Goal: Information Seeking & Learning: Compare options

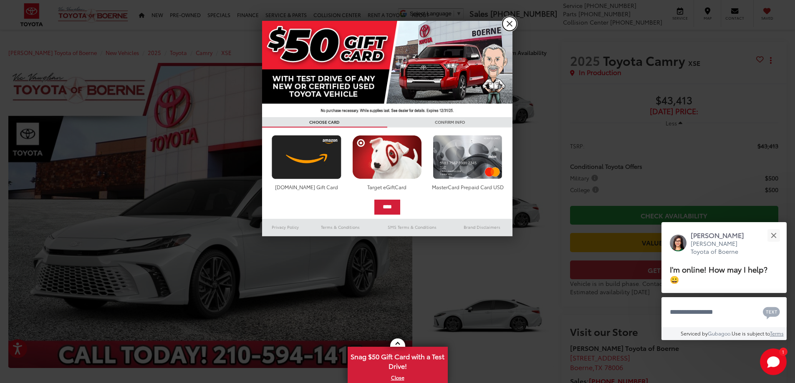
click at [510, 24] on link "X" at bounding box center [509, 24] width 14 height 14
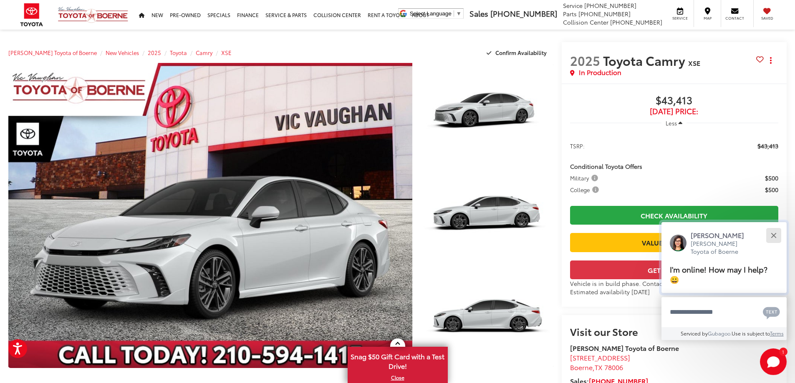
click at [773, 232] on button "Close" at bounding box center [773, 235] width 18 height 18
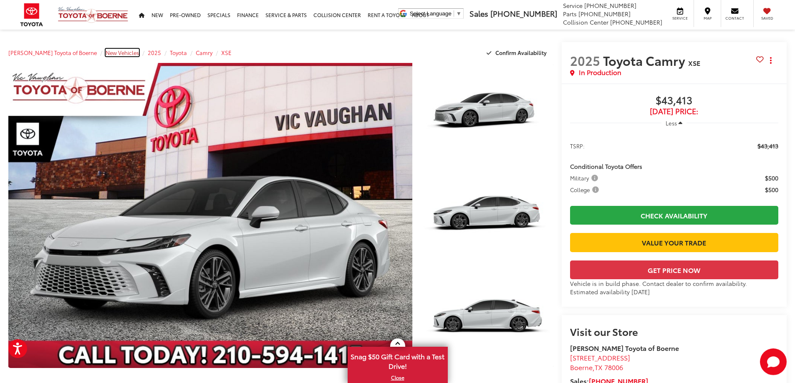
click at [106, 52] on span "New Vehicles" at bounding box center [122, 53] width 33 height 8
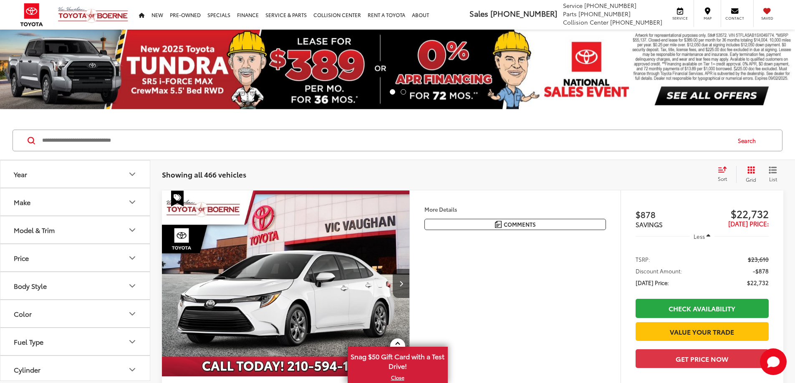
click at [86, 172] on button "Year" at bounding box center [75, 174] width 150 height 27
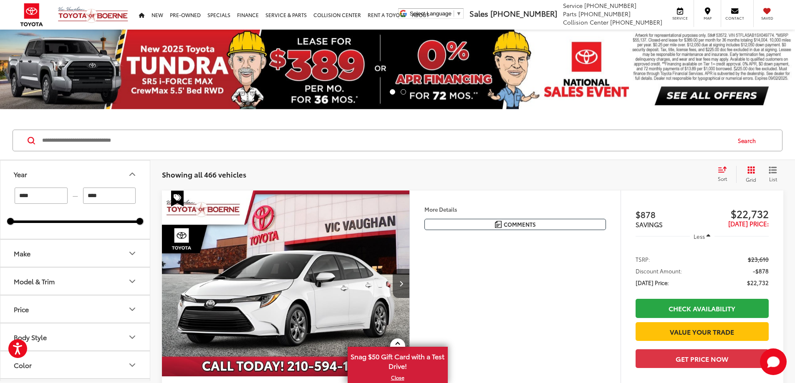
click at [53, 198] on input "****" at bounding box center [41, 196] width 53 height 16
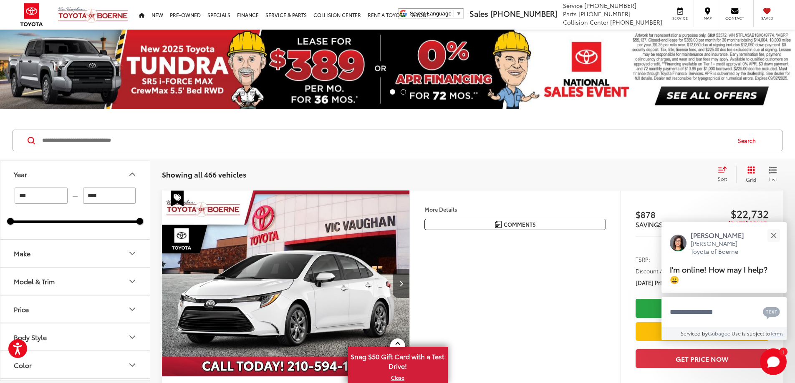
type input "****"
click at [63, 255] on button "Make" at bounding box center [75, 253] width 150 height 27
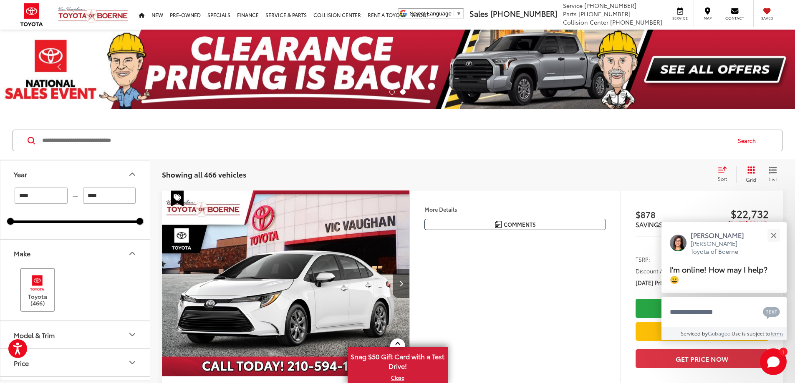
click at [38, 282] on img at bounding box center [37, 283] width 23 height 20
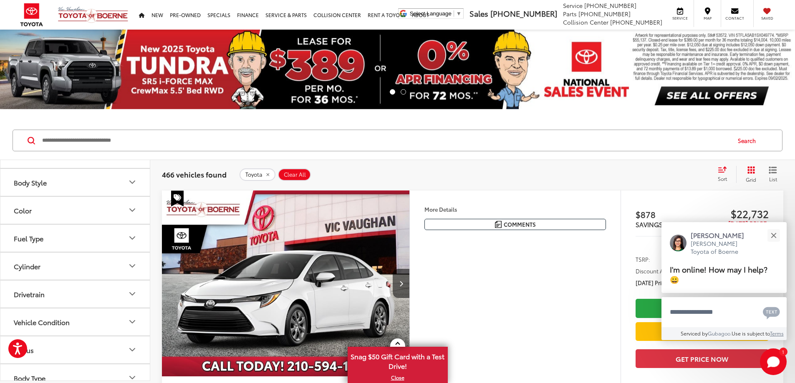
scroll to position [125, 0]
click at [98, 210] on button "Model & Trim" at bounding box center [75, 209] width 150 height 27
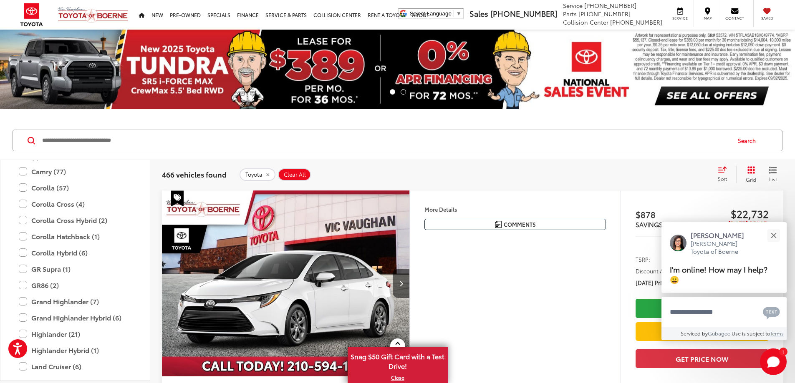
scroll to position [204, 0]
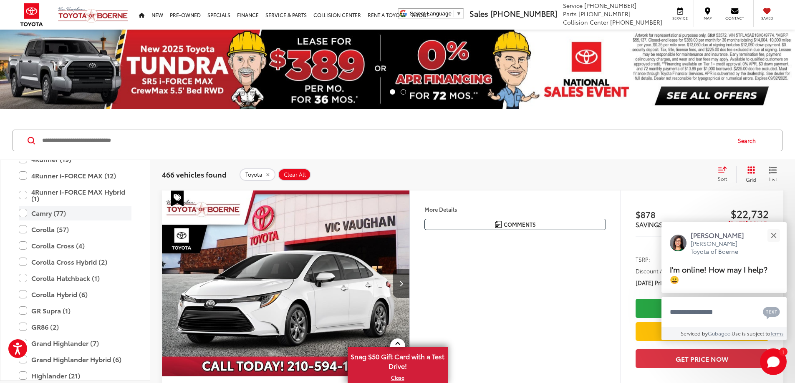
click at [23, 212] on label "Camry (77)" at bounding box center [75, 213] width 113 height 15
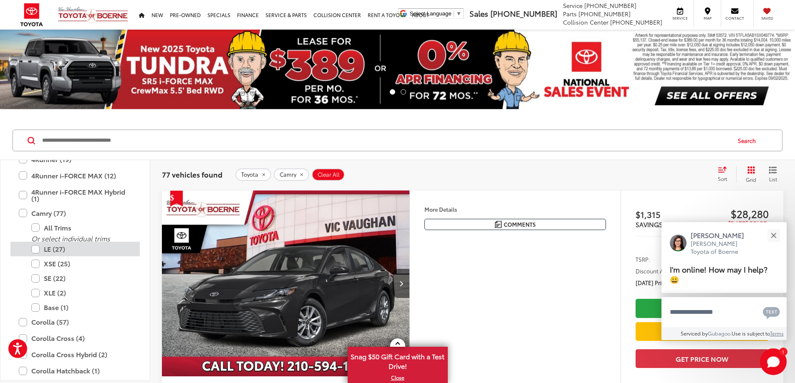
click at [35, 251] on label "LE (27)" at bounding box center [81, 249] width 100 height 15
click at [33, 264] on label "XSE (25)" at bounding box center [81, 263] width 100 height 15
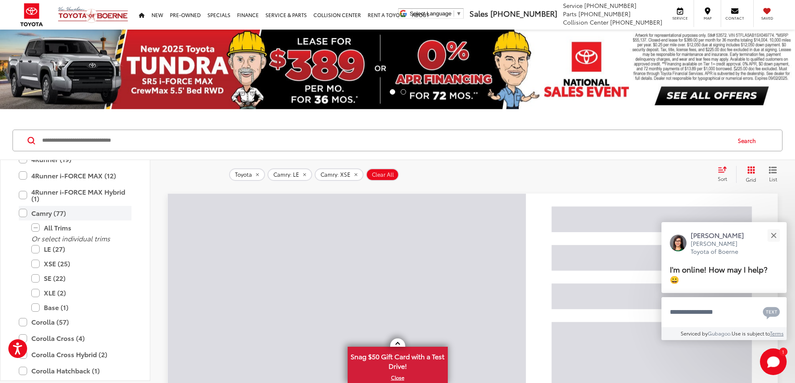
click at [123, 213] on label "Camry (77)" at bounding box center [75, 213] width 113 height 15
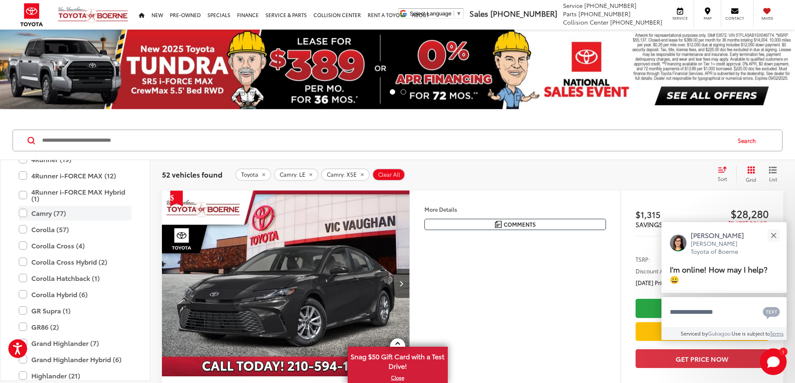
click at [123, 213] on label "Camry (77)" at bounding box center [75, 213] width 113 height 15
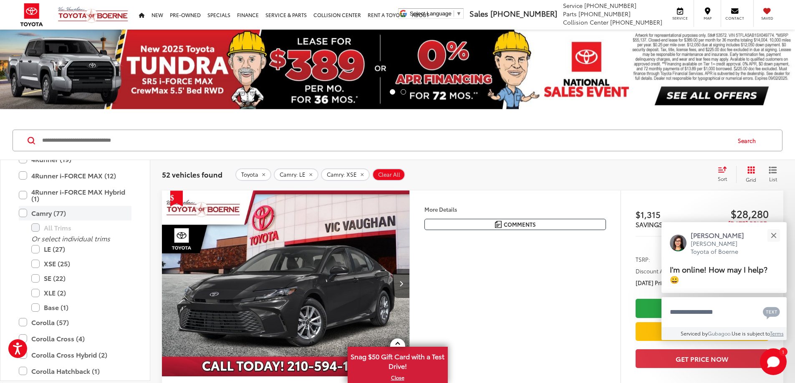
type input "****"
click at [34, 252] on label "LE (27)" at bounding box center [81, 249] width 100 height 15
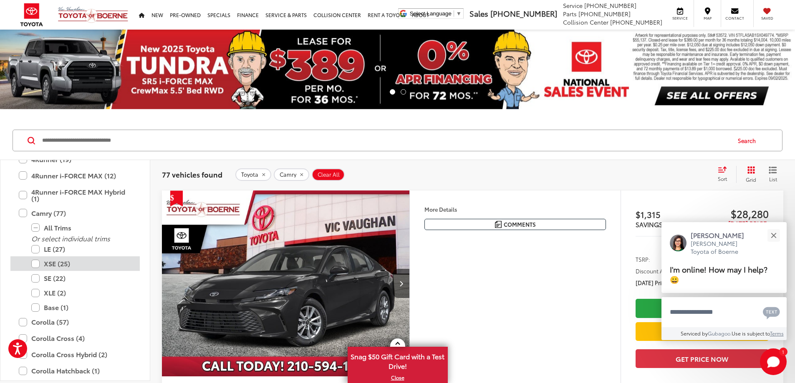
click at [34, 264] on label "XSE (25)" at bounding box center [81, 263] width 100 height 15
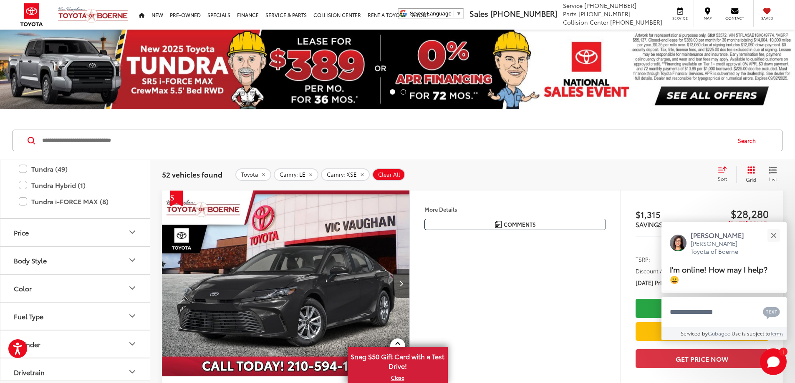
scroll to position [606, 0]
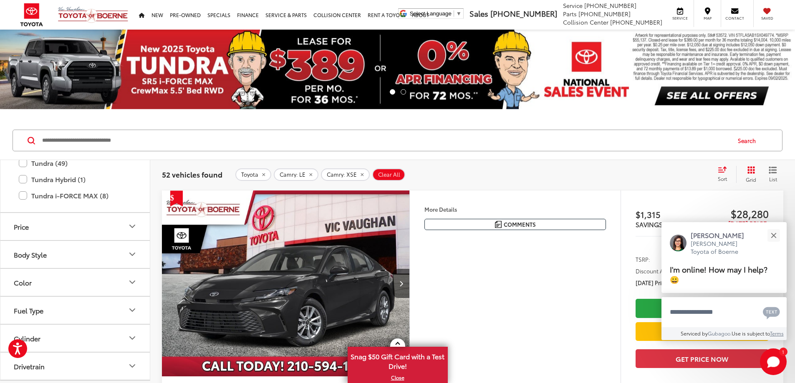
click at [131, 256] on icon "Body Style" at bounding box center [132, 254] width 10 height 10
click at [129, 278] on icon "Color" at bounding box center [132, 282] width 10 height 10
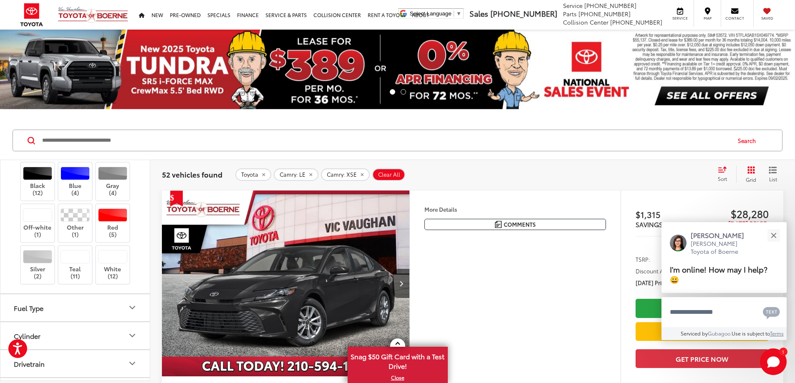
scroll to position [773, 0]
click at [112, 257] on div at bounding box center [113, 255] width 30 height 13
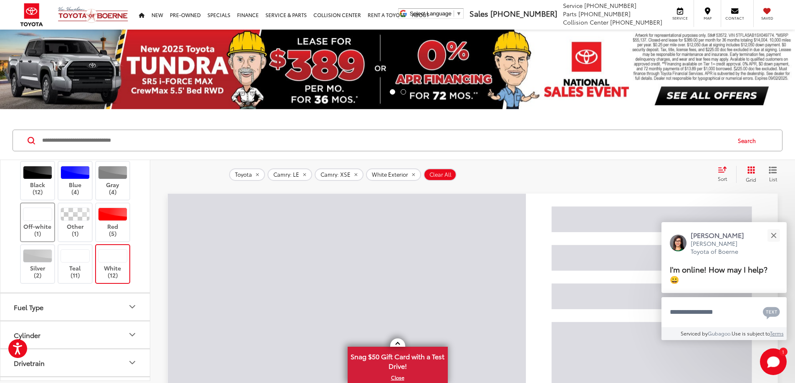
click at [34, 215] on div at bounding box center [38, 214] width 30 height 13
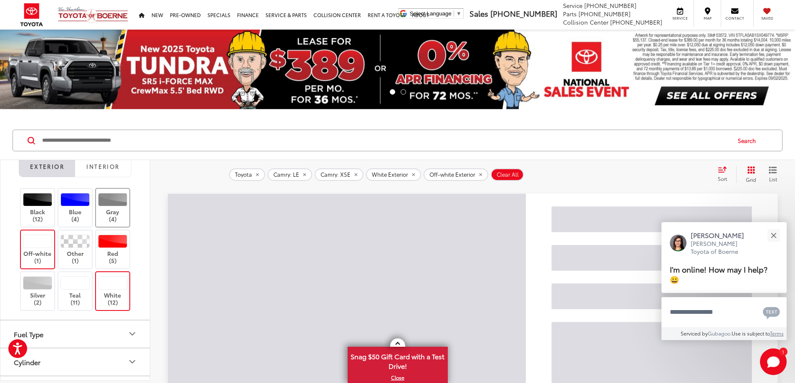
scroll to position [732, 0]
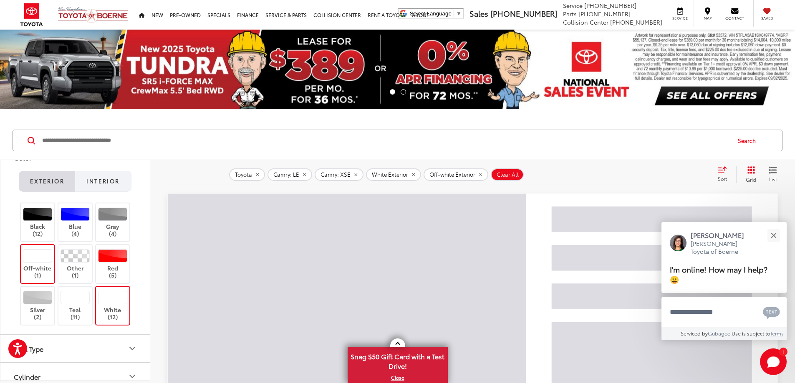
click at [108, 184] on span "Interior" at bounding box center [102, 181] width 33 height 8
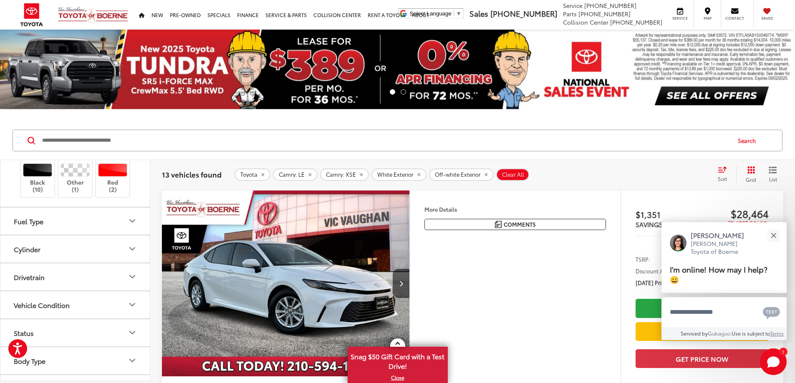
scroll to position [815, 0]
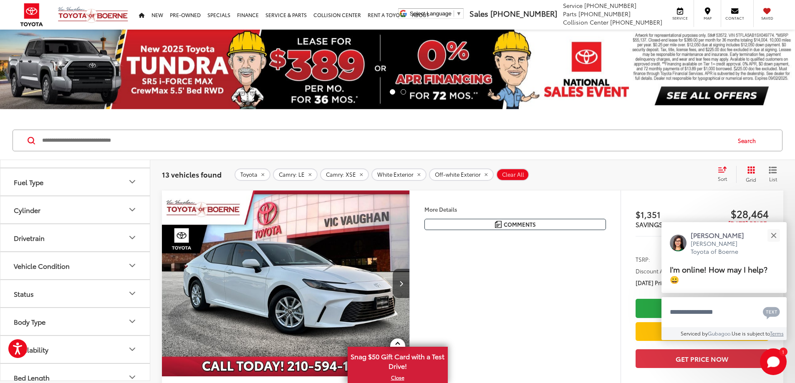
click at [127, 180] on icon "Fuel Type" at bounding box center [132, 182] width 10 height 10
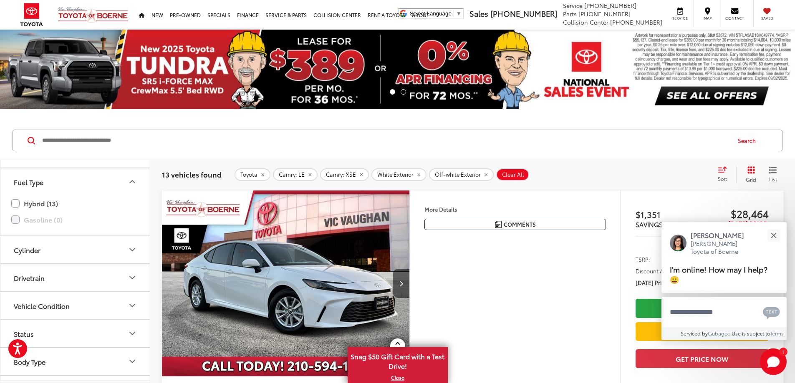
click at [127, 180] on icon "Fuel Type" at bounding box center [132, 182] width 10 height 10
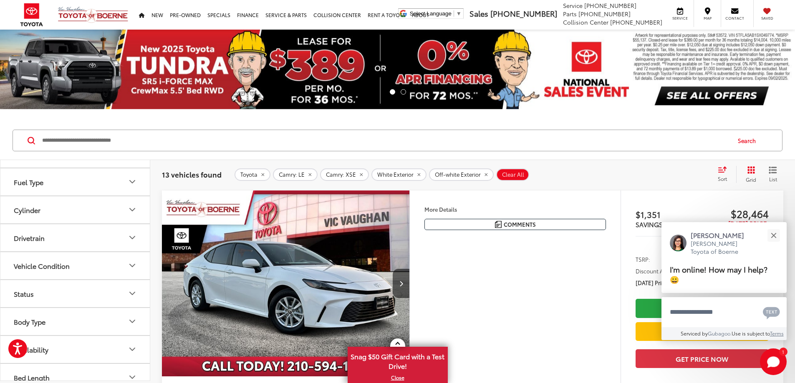
click at [124, 212] on button "Cylinder" at bounding box center [75, 209] width 150 height 27
click at [125, 236] on button "Drivetrain" at bounding box center [75, 237] width 150 height 27
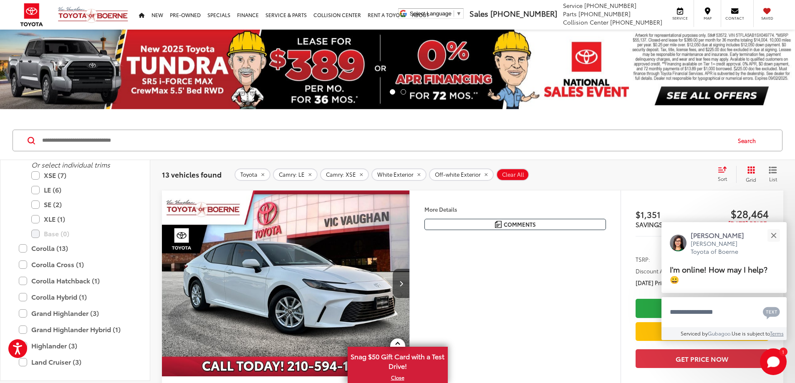
scroll to position [231, 0]
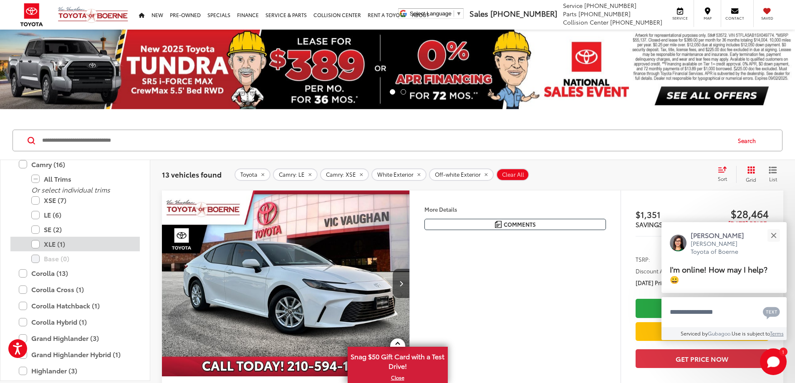
click at [35, 246] on label "XLE (1)" at bounding box center [81, 244] width 100 height 15
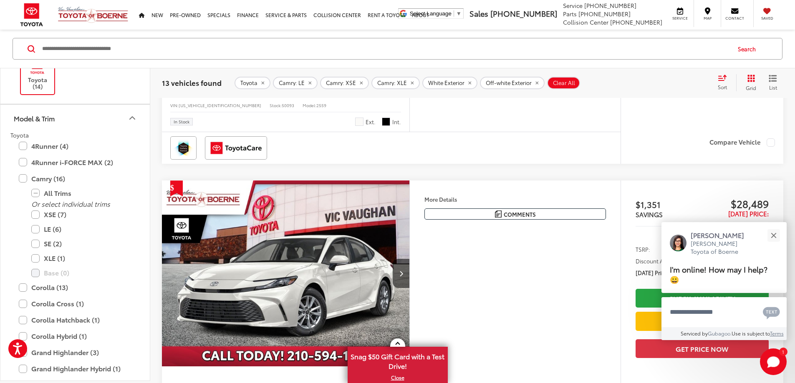
scroll to position [92, 0]
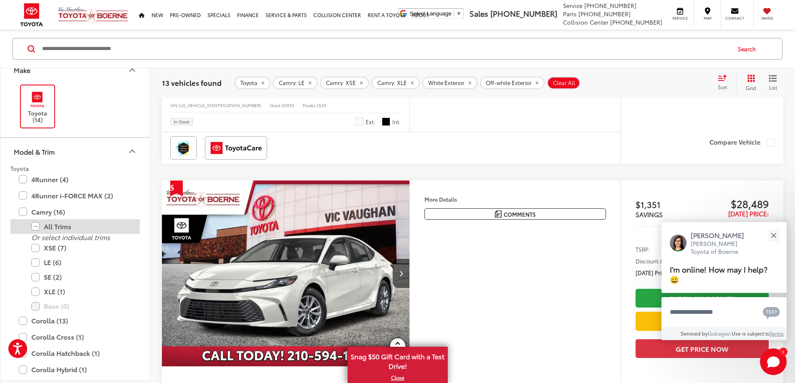
click at [36, 225] on label "All Trims" at bounding box center [81, 226] width 100 height 15
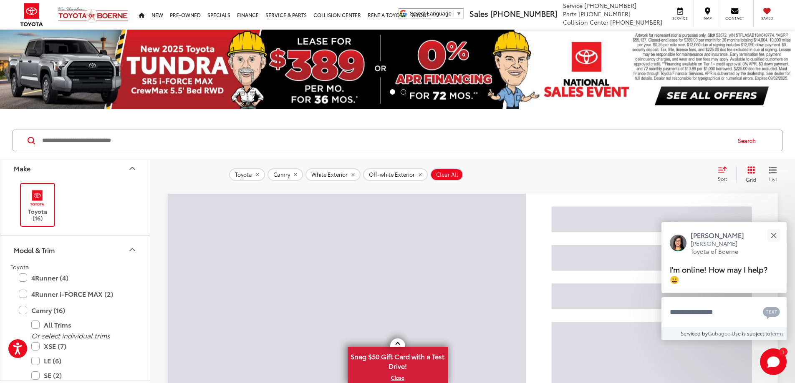
scroll to position [125, 0]
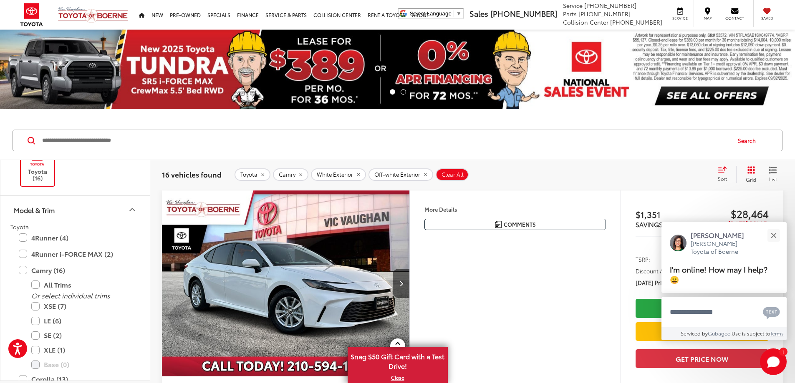
click at [133, 211] on icon "Model & Trim" at bounding box center [132, 210] width 10 height 10
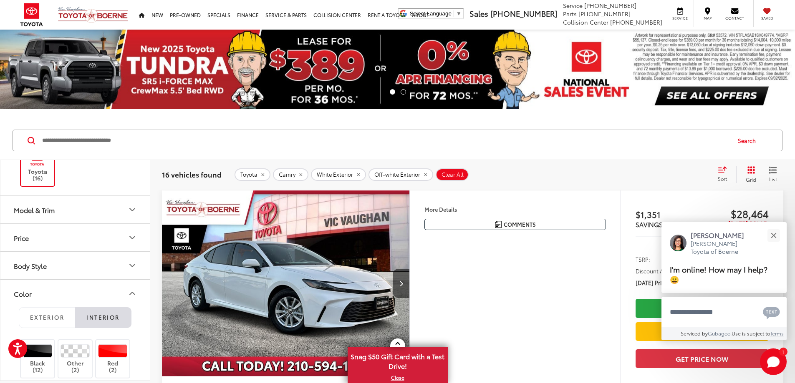
click at [131, 292] on icon "Color" at bounding box center [132, 294] width 10 height 10
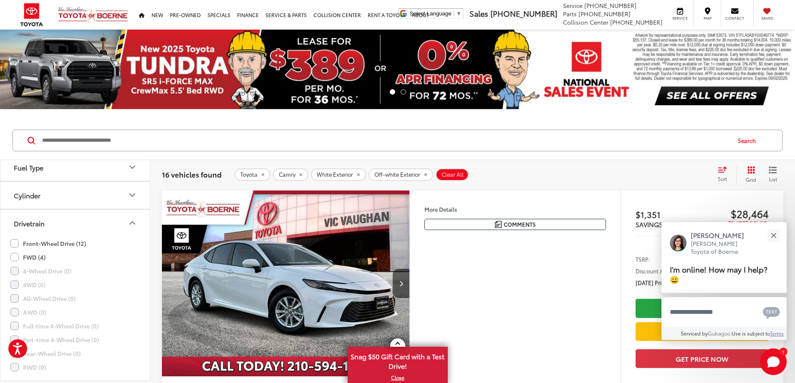
scroll to position [292, 0]
click at [130, 185] on icon "Cylinder" at bounding box center [132, 183] width 10 height 10
click at [121, 221] on button "Vehicle Condition" at bounding box center [75, 227] width 150 height 27
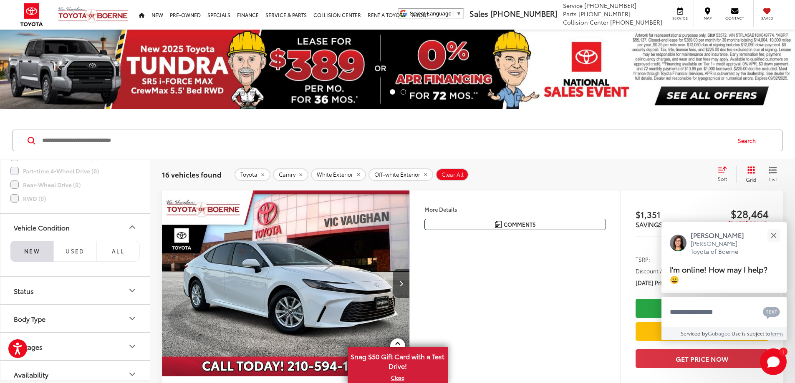
click at [121, 224] on button "Vehicle Condition" at bounding box center [75, 227] width 150 height 27
click at [116, 255] on button "Status" at bounding box center [75, 255] width 150 height 27
click at [12, 288] on label "In Stock (4)" at bounding box center [32, 290] width 44 height 14
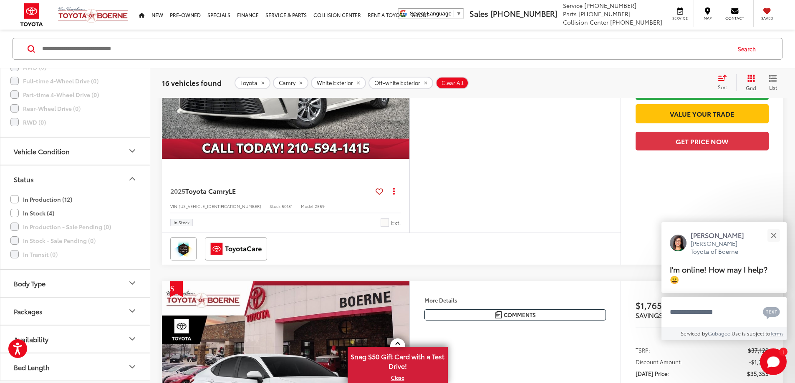
scroll to position [433, 0]
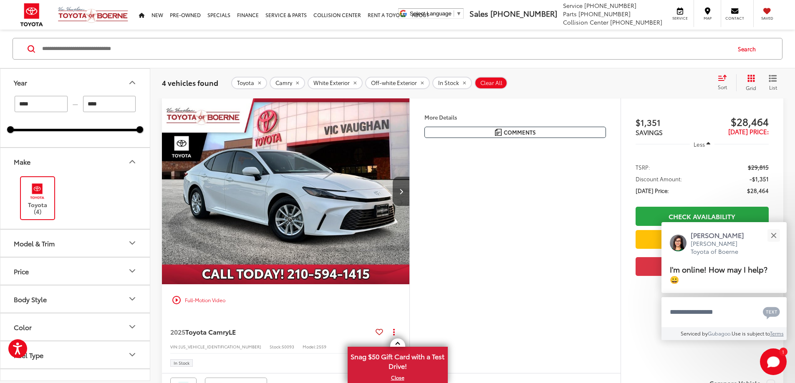
click at [50, 106] on input "****" at bounding box center [41, 104] width 53 height 16
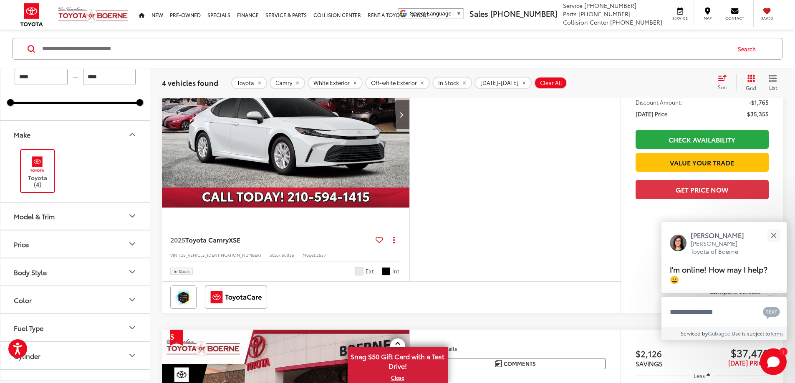
scroll to position [42, 0]
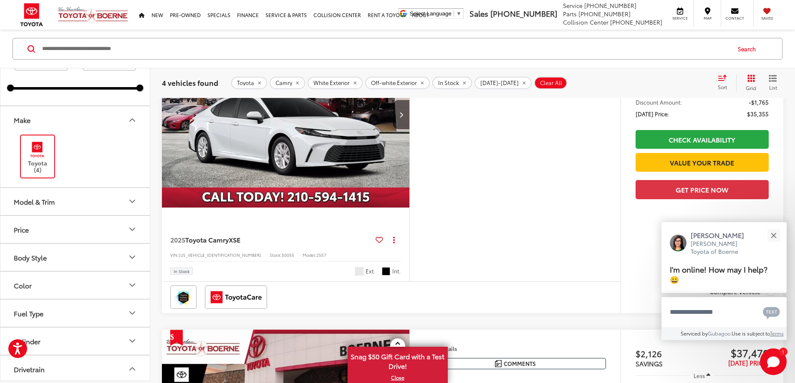
click at [133, 284] on icon "Color" at bounding box center [132, 285] width 10 height 10
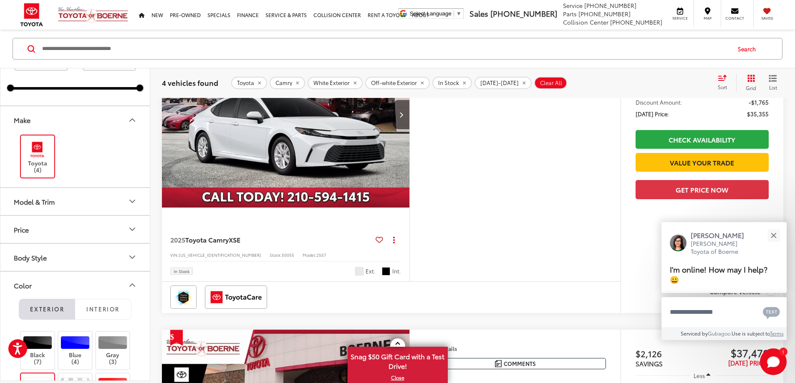
click at [133, 284] on icon "Color" at bounding box center [132, 285] width 10 height 10
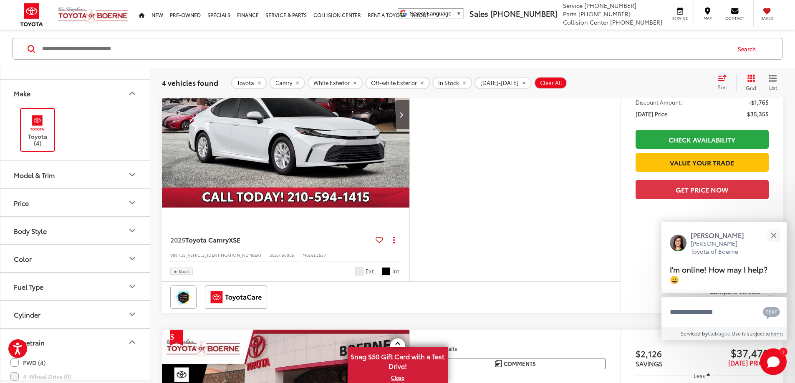
scroll to position [125, 0]
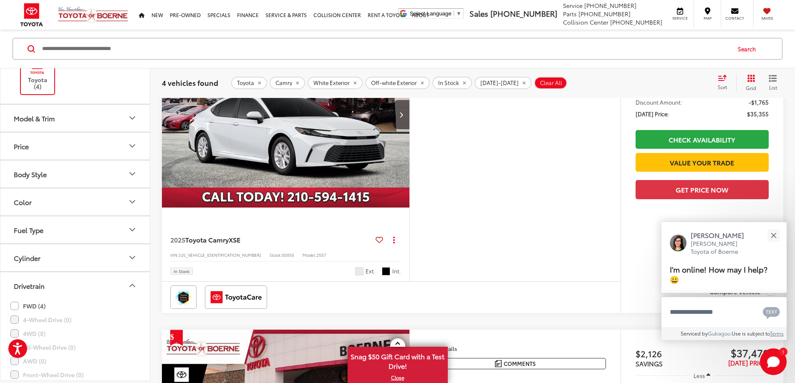
click at [131, 201] on icon "Color" at bounding box center [132, 202] width 10 height 10
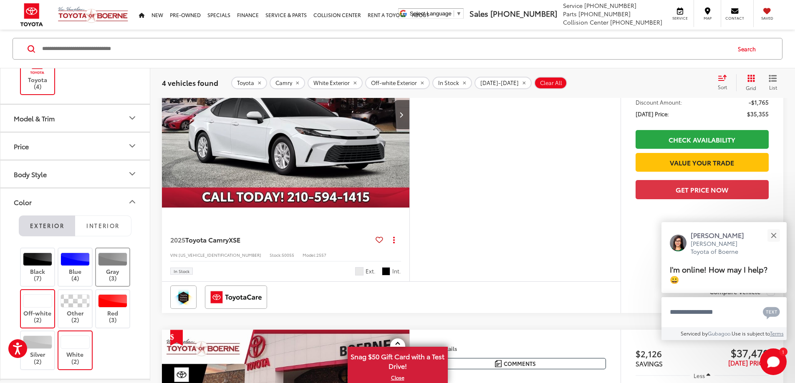
click at [112, 265] on div at bounding box center [113, 258] width 30 height 13
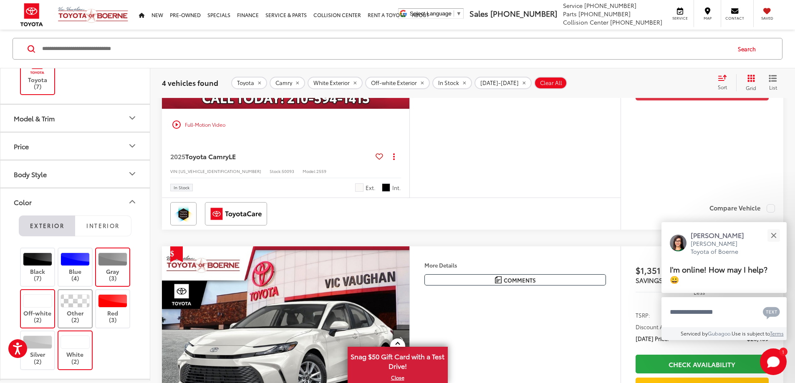
scroll to position [92, 0]
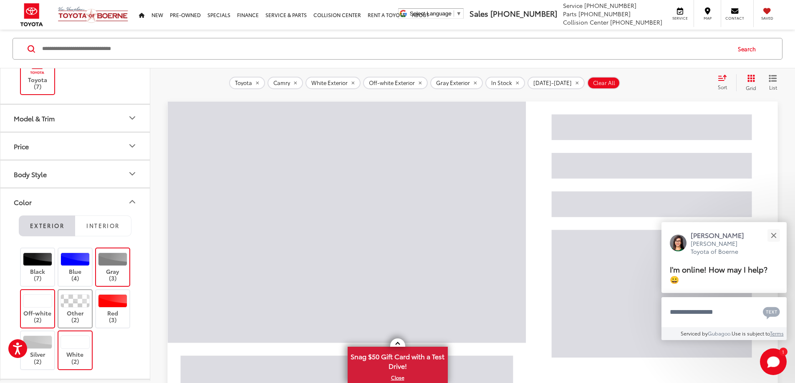
click at [73, 305] on div at bounding box center [75, 300] width 30 height 13
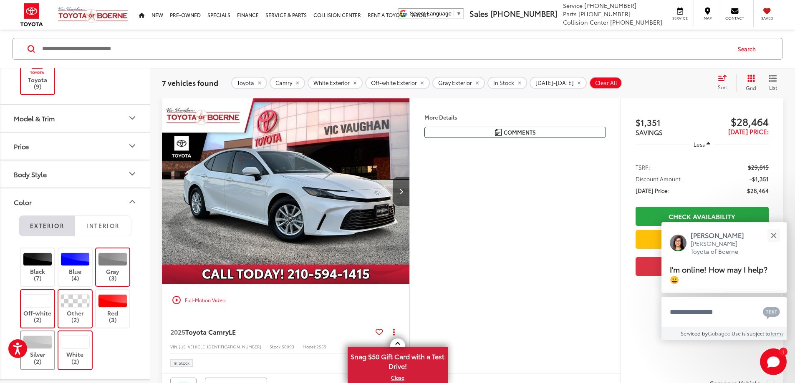
click at [38, 352] on label "Silver (2)" at bounding box center [38, 351] width 34 height 30
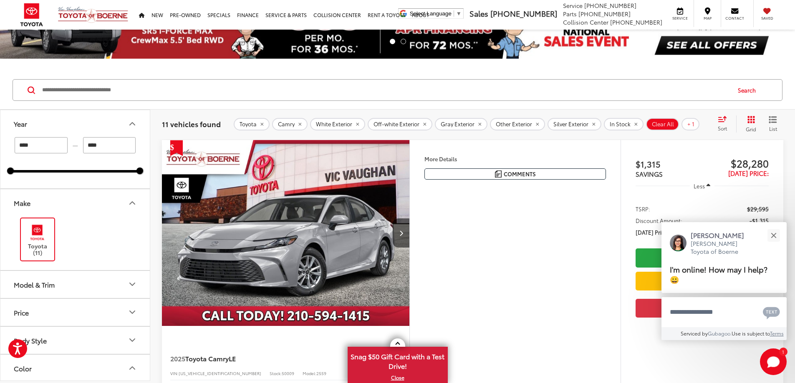
click at [655, 122] on span "Clear All" at bounding box center [662, 124] width 22 height 7
type input "****"
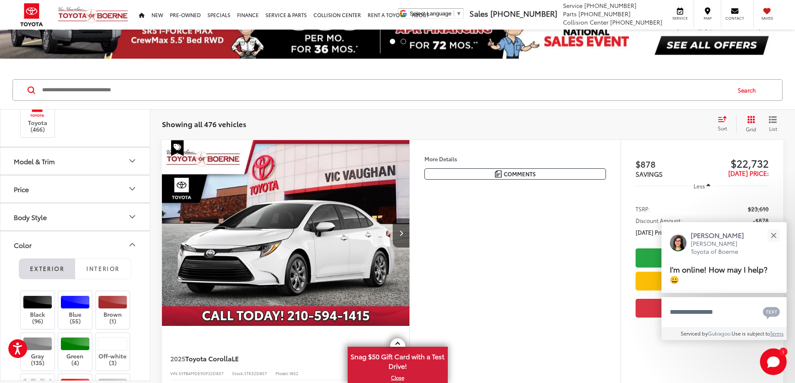
scroll to position [125, 0]
click at [128, 162] on icon "Model & Trim" at bounding box center [132, 159] width 10 height 10
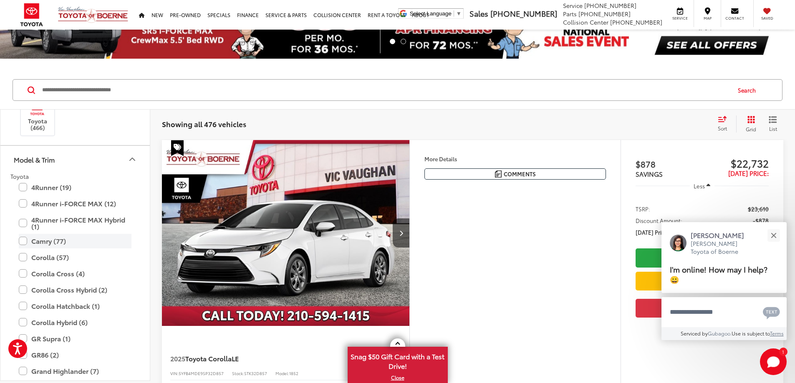
click at [22, 240] on label "Camry (77)" at bounding box center [75, 241] width 113 height 15
type input "****"
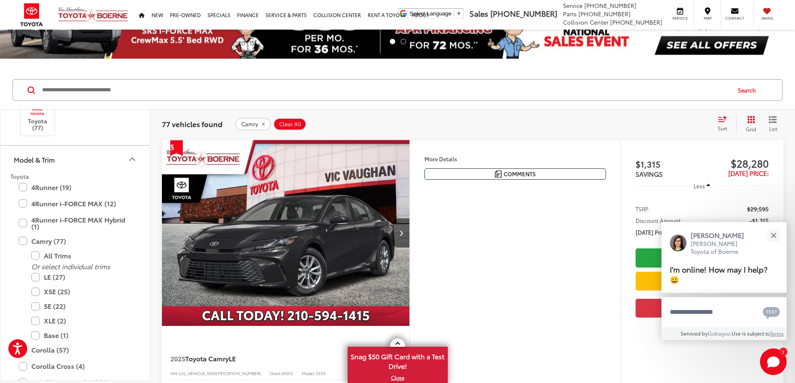
click at [133, 160] on icon "Model & Trim" at bounding box center [132, 159] width 10 height 10
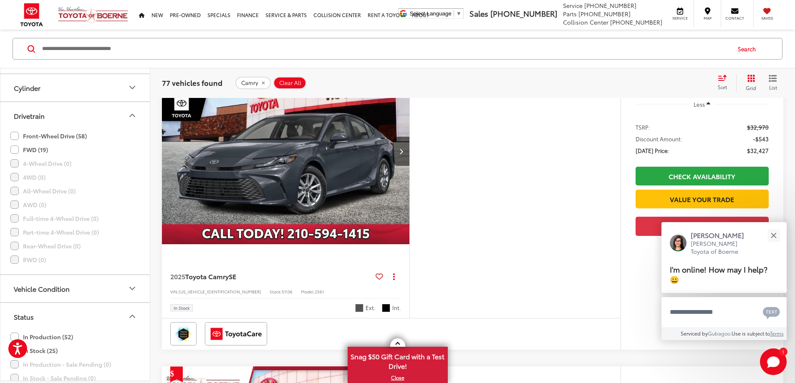
scroll to position [3012, 0]
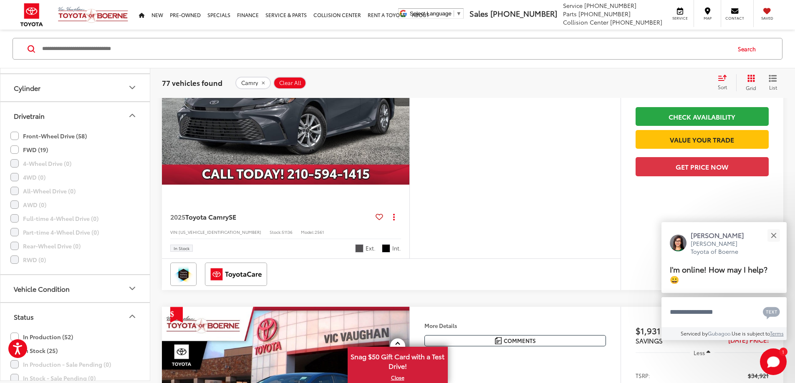
click at [723, 80] on icon "Select sort value" at bounding box center [721, 78] width 9 height 6
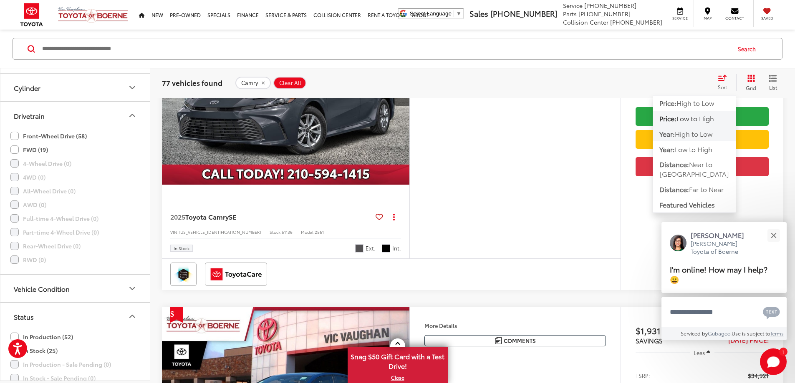
click at [699, 133] on span "High to Low" at bounding box center [693, 134] width 38 height 10
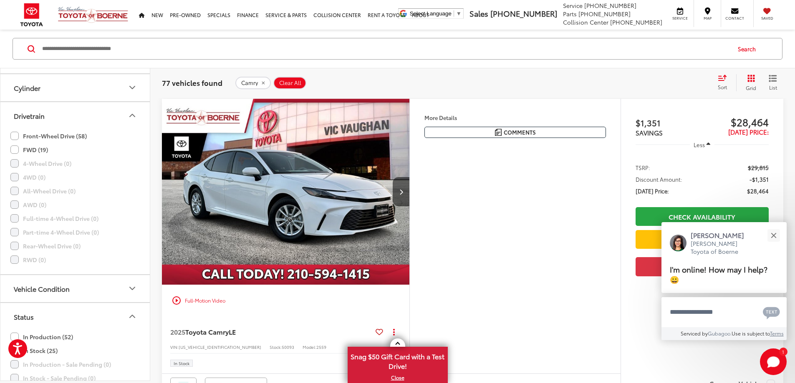
scroll to position [751, 0]
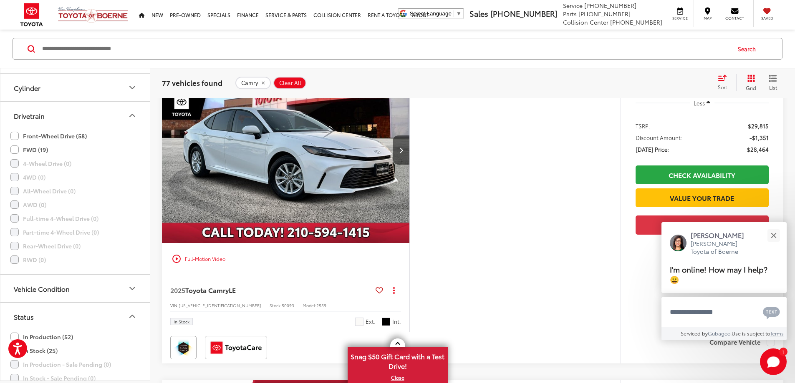
click at [724, 82] on div "Sort" at bounding box center [724, 82] width 23 height 17
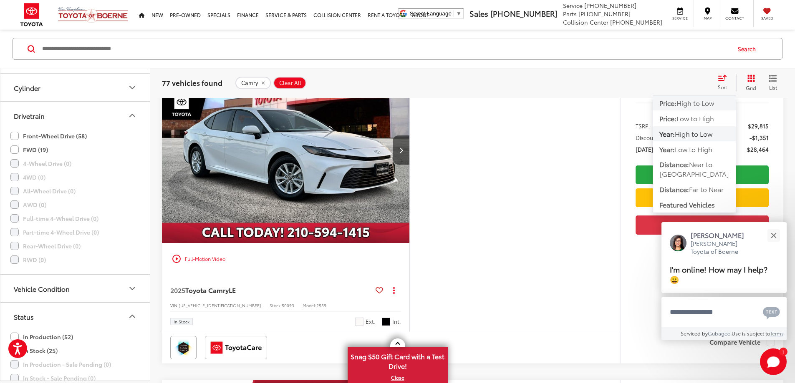
click at [680, 101] on span "High to Low" at bounding box center [695, 103] width 38 height 10
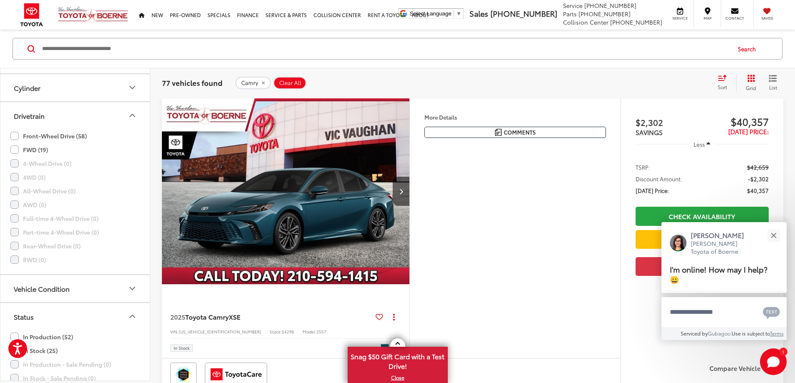
scroll to position [134, 0]
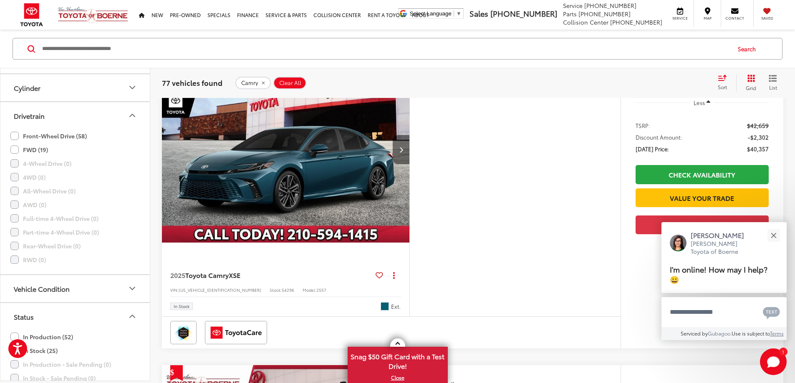
click at [409, 164] on button "Next image" at bounding box center [400, 149] width 17 height 29
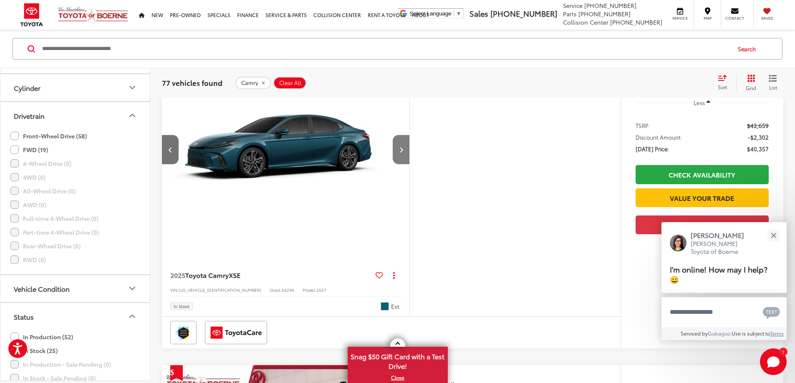
click at [409, 164] on button "Next image" at bounding box center [400, 149] width 17 height 29
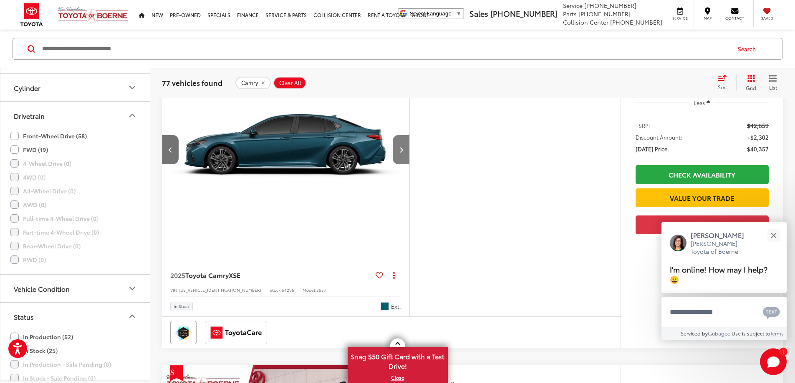
click at [409, 164] on button "Next image" at bounding box center [400, 149] width 17 height 29
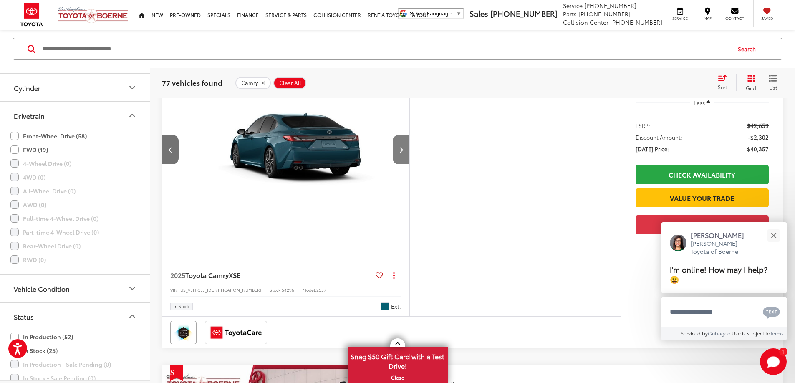
scroll to position [0, 949]
click at [409, 164] on button "Next image" at bounding box center [400, 149] width 17 height 29
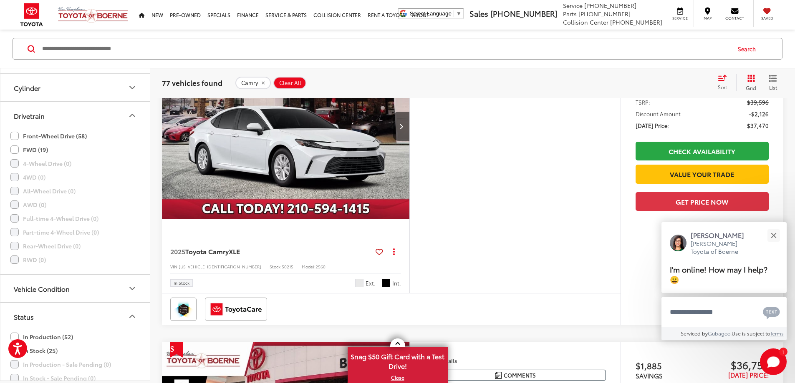
scroll to position [468, 0]
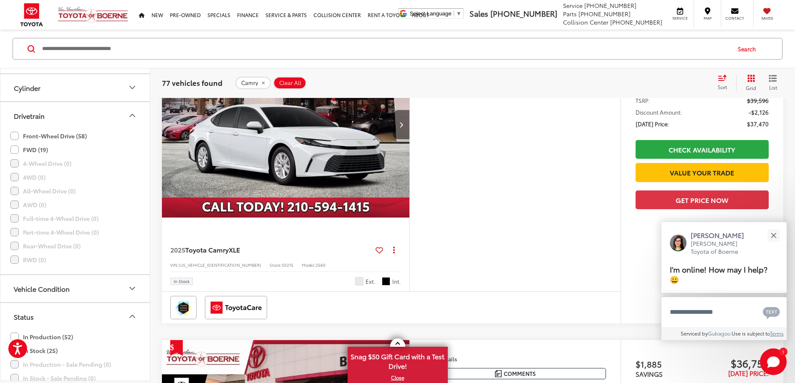
click at [403, 128] on icon "Next image" at bounding box center [401, 125] width 4 height 6
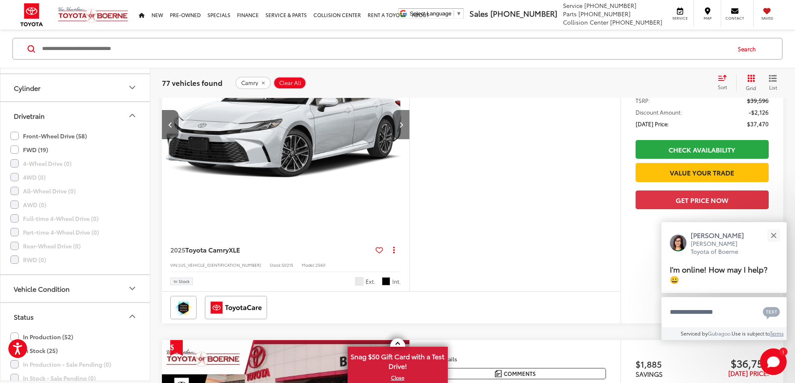
scroll to position [0, 316]
click at [403, 128] on icon "Next image" at bounding box center [401, 125] width 4 height 6
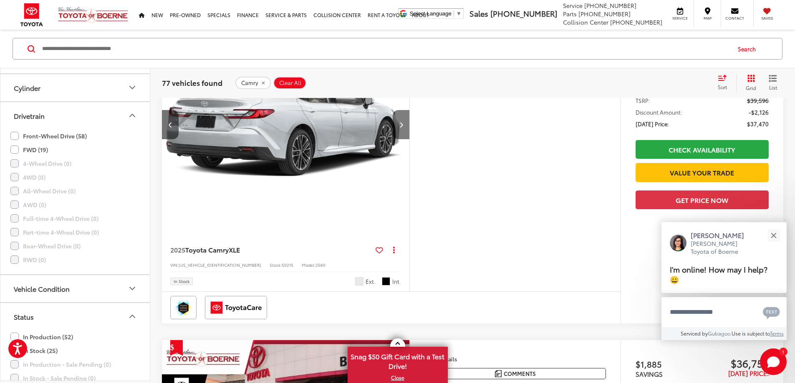
scroll to position [0, 633]
click at [403, 128] on icon "Next image" at bounding box center [401, 125] width 4 height 6
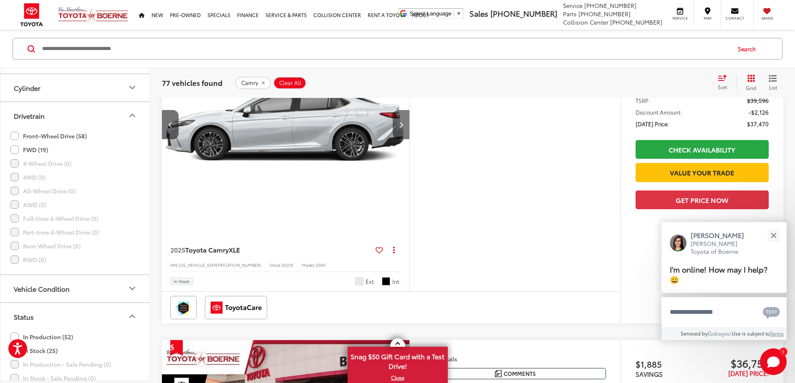
click at [403, 128] on icon "Next image" at bounding box center [401, 125] width 4 height 6
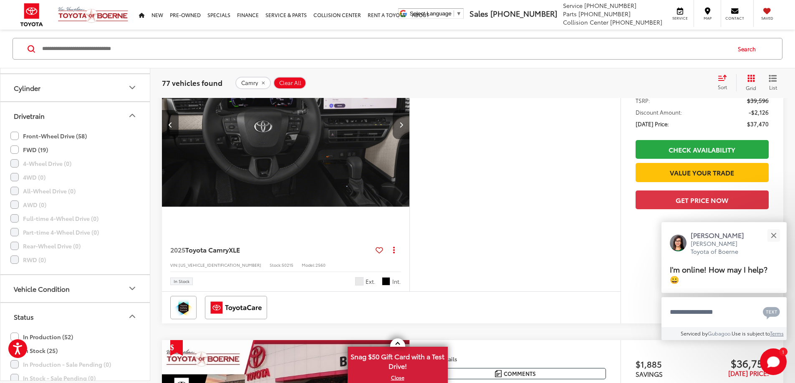
scroll to position [0, 1265]
click at [403, 128] on icon "Next image" at bounding box center [401, 125] width 4 height 6
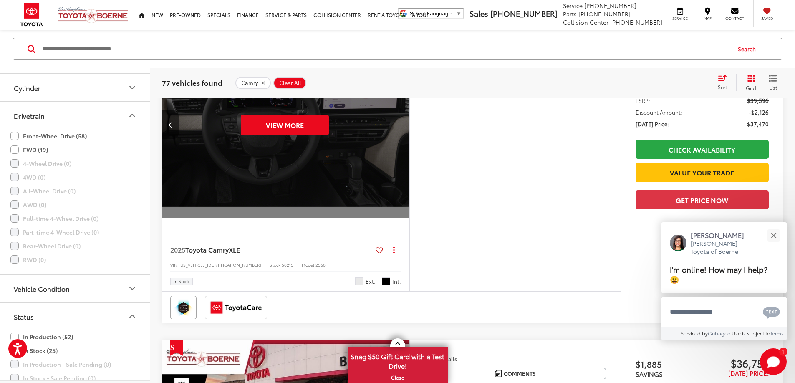
scroll to position [0, 1582]
click at [409, 201] on div "View More" at bounding box center [284, 125] width 249 height 186
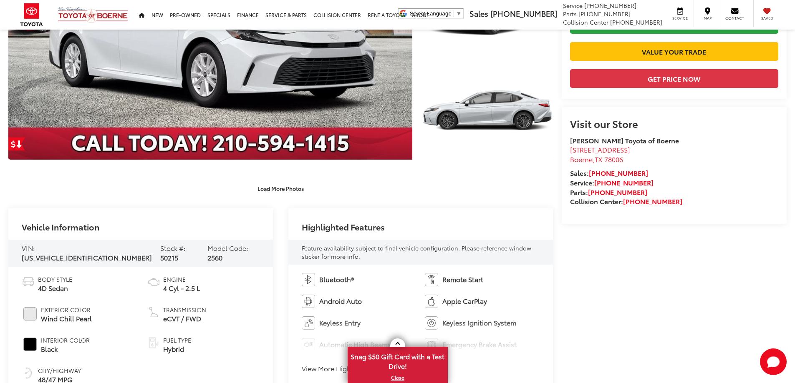
scroll to position [206, 0]
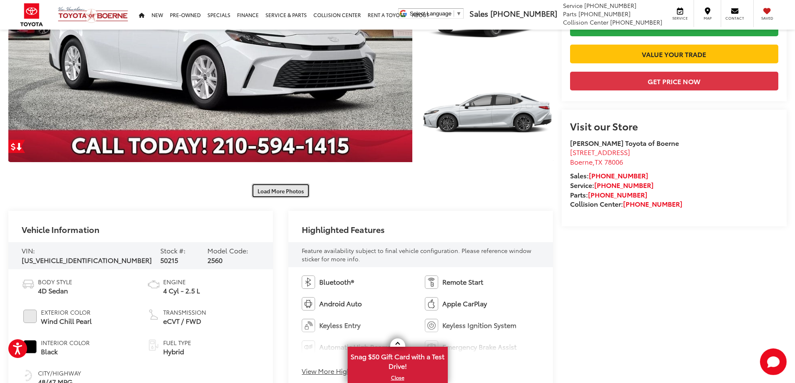
click at [278, 195] on button "Load More Photos" at bounding box center [280, 191] width 58 height 15
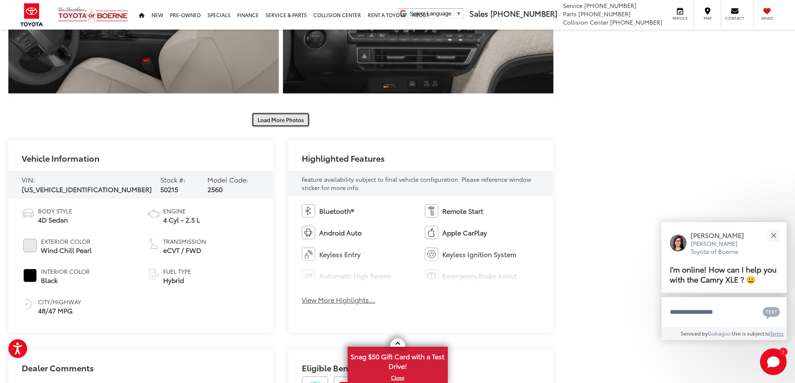
scroll to position [707, 0]
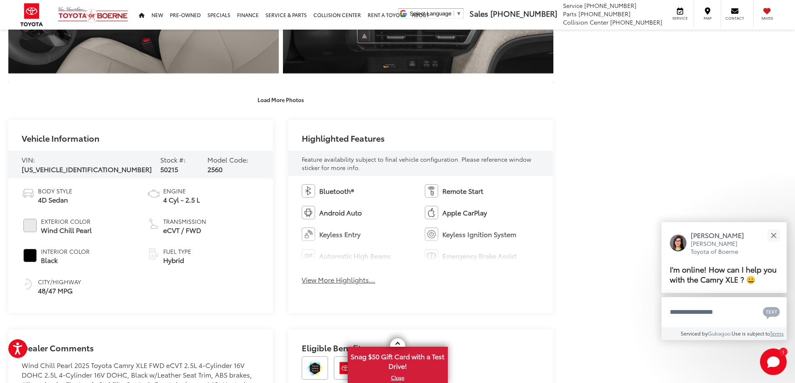
click at [347, 291] on div "Bluetooth® Remote Start Android Auto Apple CarPlay Keyless Entry Keyless Igniti…" at bounding box center [420, 237] width 264 height 122
click at [350, 283] on button "View More Highlights..." at bounding box center [338, 280] width 73 height 10
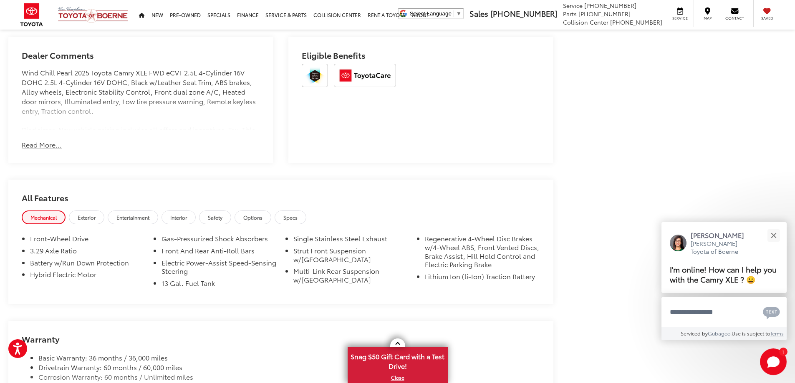
scroll to position [1124, 0]
